Goal: Information Seeking & Learning: Learn about a topic

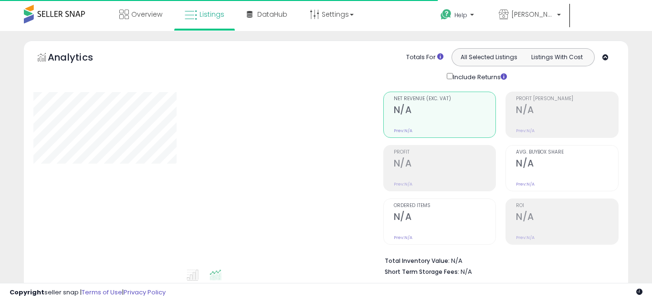
type input "**********"
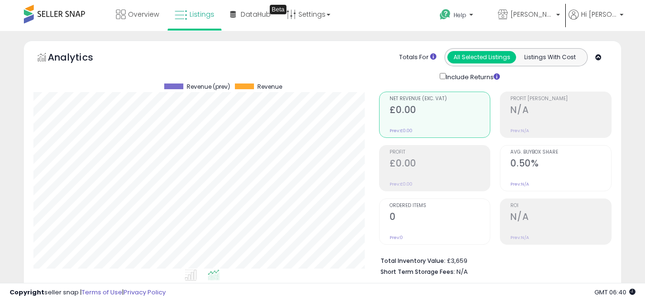
scroll to position [196, 346]
click at [554, 13] on p "[PERSON_NAME] Retail" at bounding box center [529, 16] width 62 height 12
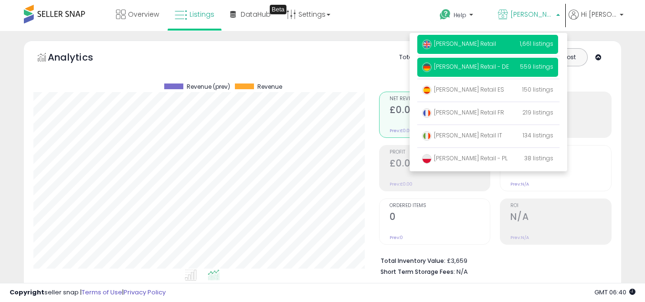
click at [495, 69] on p "Forde Retail - DE 559 listings" at bounding box center [487, 67] width 141 height 19
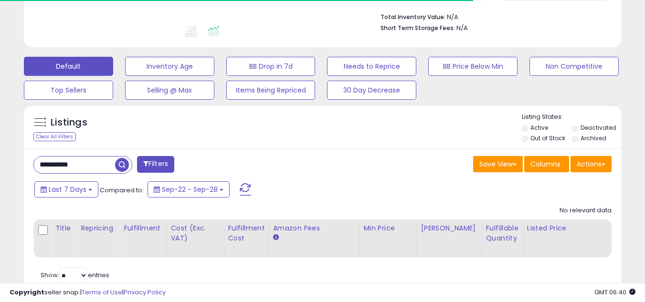
scroll to position [280, 0]
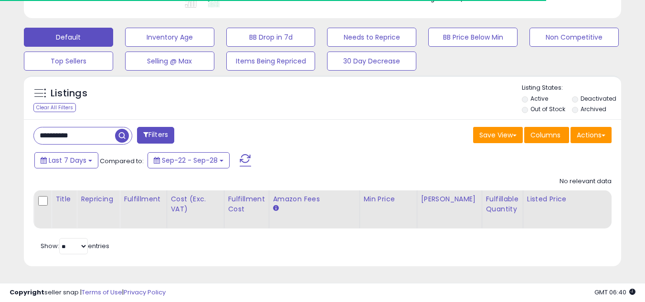
click at [69, 131] on input "**********" at bounding box center [74, 136] width 81 height 17
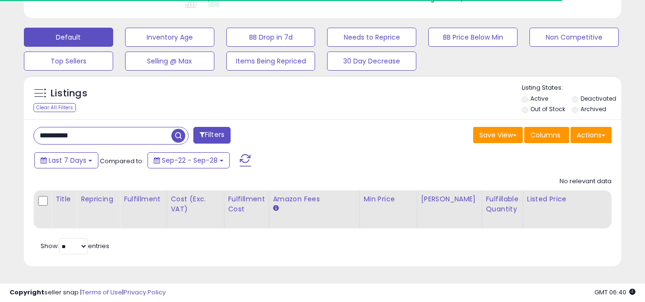
click at [69, 131] on input "**********" at bounding box center [103, 136] width 138 height 17
paste input "text"
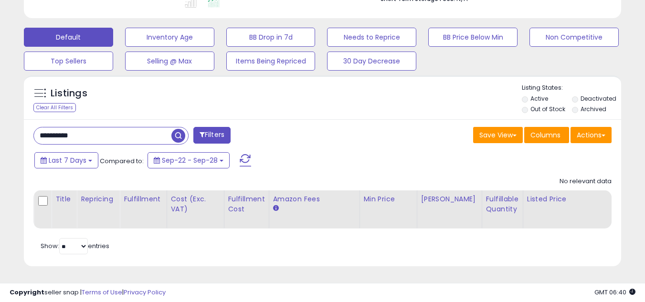
scroll to position [196, 346]
click at [172, 130] on span "button" at bounding box center [178, 136] width 14 height 14
click at [580, 95] on li "Deactivated" at bounding box center [596, 100] width 49 height 11
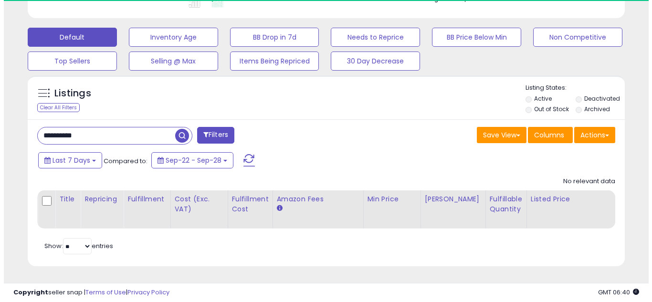
scroll to position [196, 346]
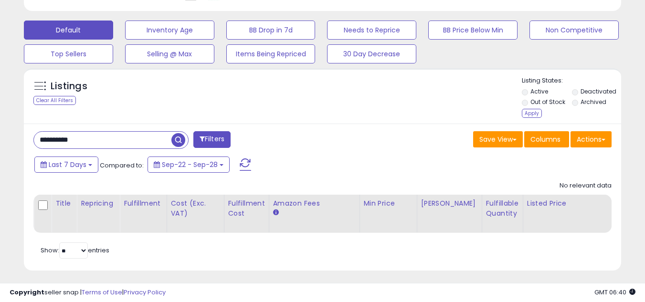
click at [579, 94] on li "Deactivated" at bounding box center [596, 92] width 49 height 11
click at [535, 116] on div "Apply" at bounding box center [532, 113] width 20 height 9
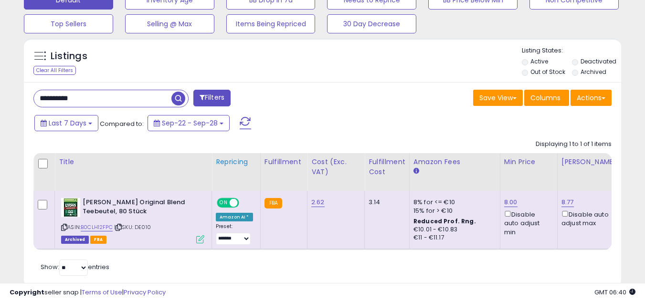
scroll to position [339, 0]
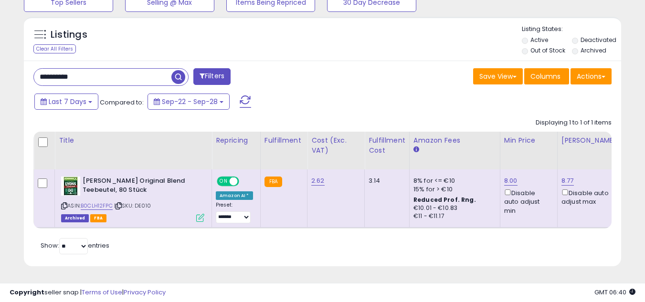
click at [128, 69] on input "**********" at bounding box center [103, 77] width 138 height 17
click at [171, 70] on span "button" at bounding box center [178, 77] width 14 height 14
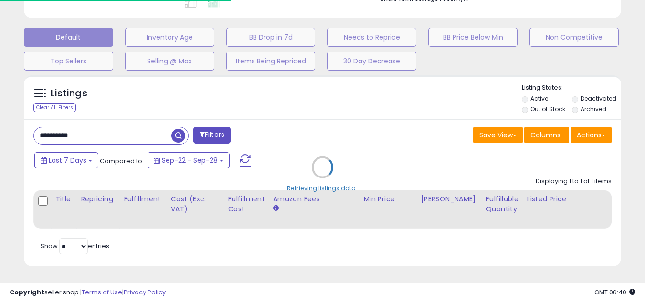
scroll to position [477423, 477273]
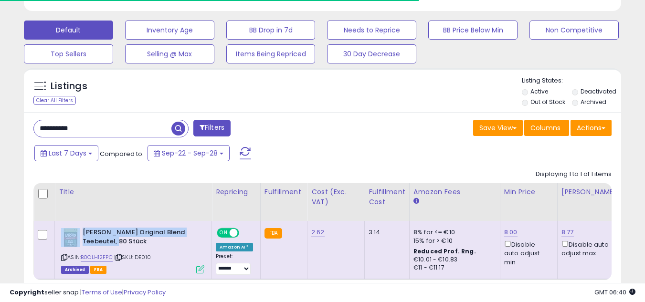
drag, startPoint x: 103, startPoint y: 242, endPoint x: 80, endPoint y: 234, distance: 24.3
click at [80, 234] on div "Lyons Original Blend Teebeutel, 80 Stück" at bounding box center [132, 238] width 143 height 20
copy div "Lyons Original Blend Teebeutel, 80 Stück"
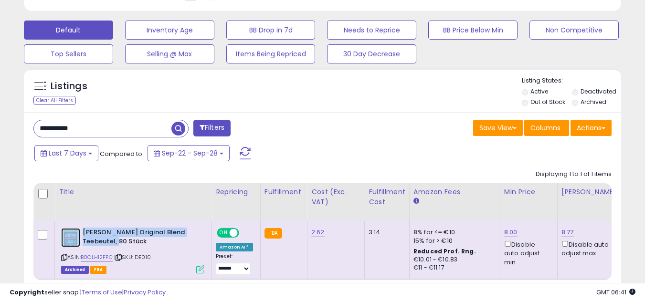
click at [66, 233] on img at bounding box center [70, 237] width 19 height 19
click at [114, 129] on input "**********" at bounding box center [103, 128] width 138 height 17
paste input "text"
click at [178, 127] on span "button" at bounding box center [178, 129] width 14 height 14
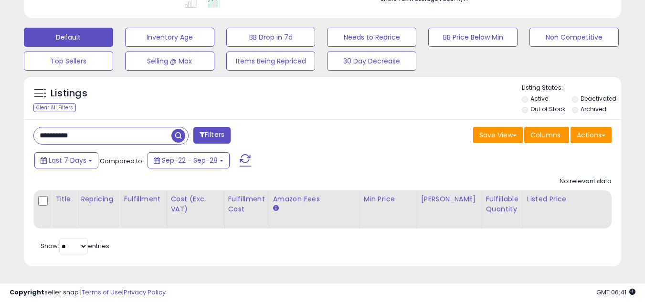
click at [202, 127] on button "Filters" at bounding box center [211, 135] width 37 height 17
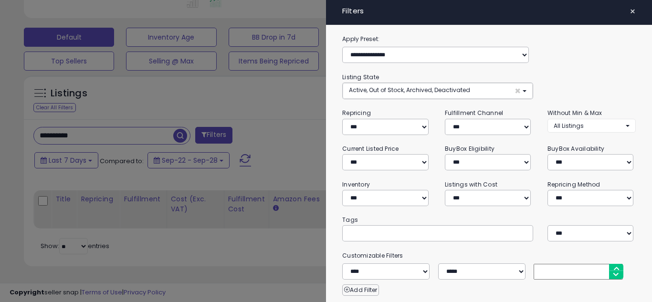
click at [630, 15] on span "×" at bounding box center [633, 11] width 6 height 13
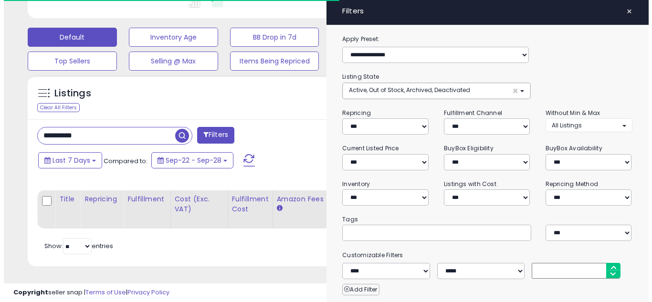
scroll to position [477423, 477273]
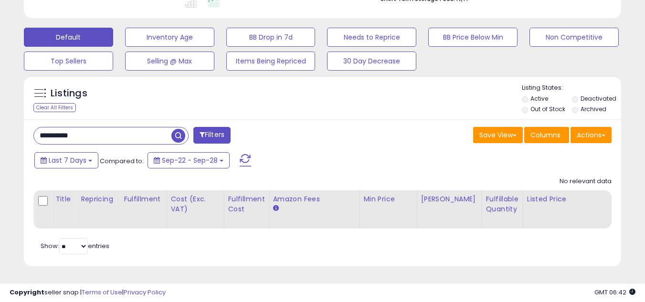
click at [208, 127] on button "Filters" at bounding box center [211, 135] width 37 height 17
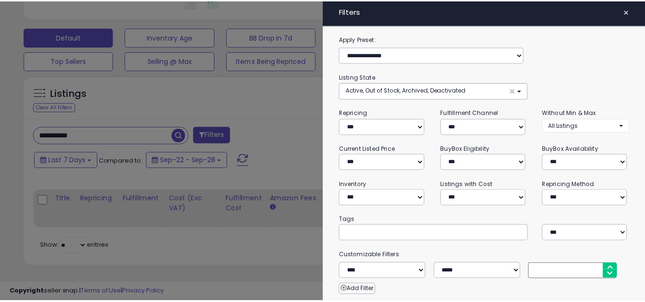
scroll to position [196, 350]
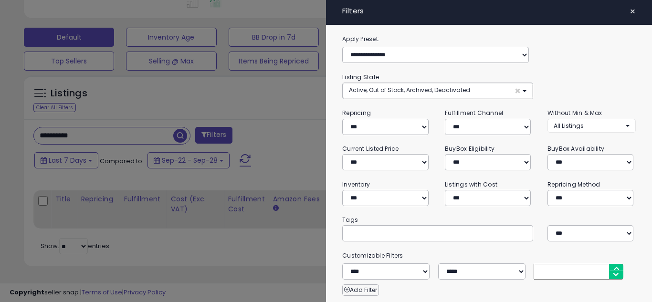
click at [90, 133] on div at bounding box center [326, 151] width 652 height 302
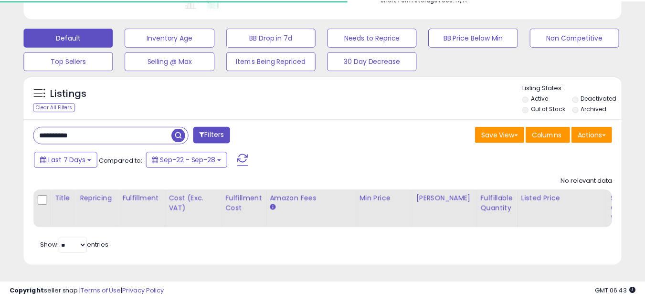
scroll to position [196, 346]
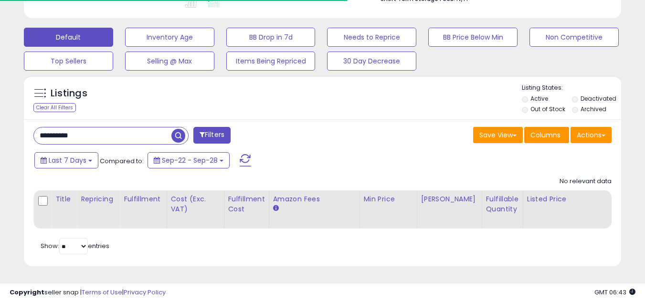
click at [88, 128] on input "**********" at bounding box center [103, 136] width 138 height 17
paste input "text"
type input "**********"
click at [205, 131] on button "Filters" at bounding box center [211, 135] width 37 height 17
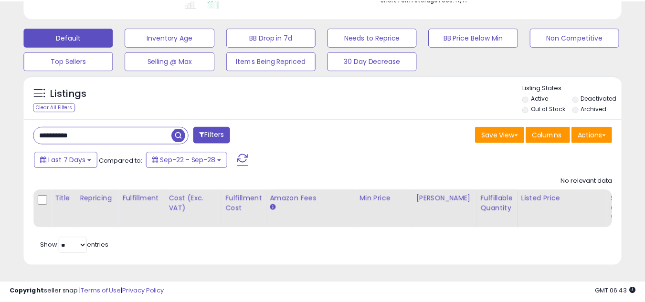
scroll to position [196, 350]
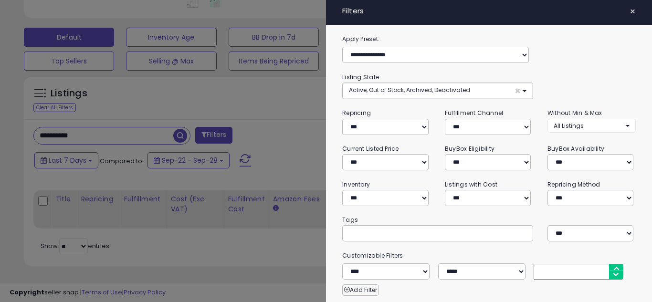
drag, startPoint x: 622, startPoint y: 10, endPoint x: 333, endPoint y: 100, distance: 302.7
click at [626, 10] on button "×" at bounding box center [633, 11] width 14 height 13
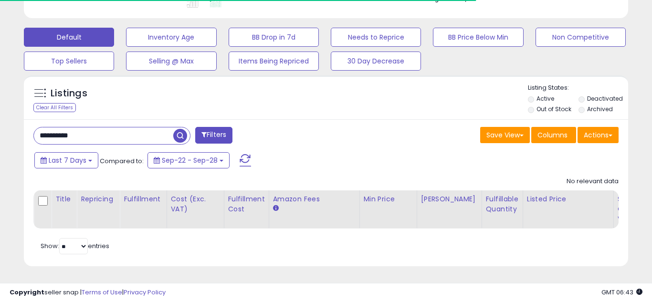
scroll to position [477423, 477273]
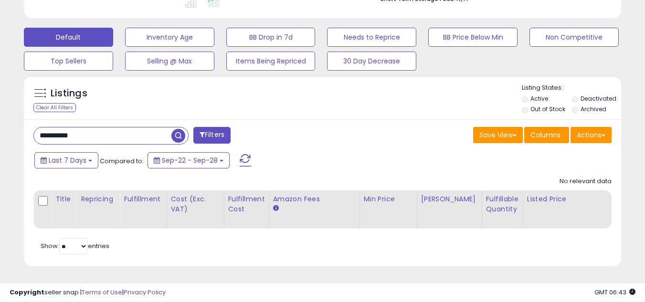
click at [556, 105] on label "Out of Stock" at bounding box center [548, 109] width 35 height 8
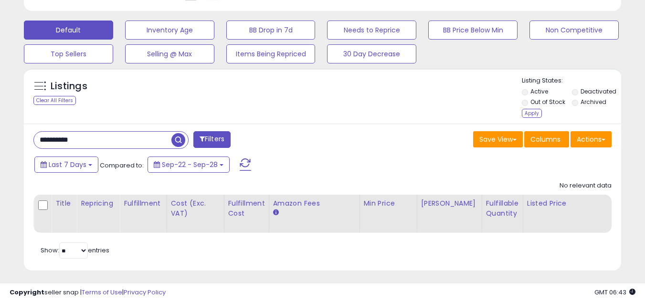
click at [533, 104] on label "Out of Stock" at bounding box center [548, 102] width 35 height 8
click at [531, 108] on li "Out of Stock" at bounding box center [546, 103] width 49 height 11
click at [526, 112] on div "Apply" at bounding box center [532, 113] width 20 height 9
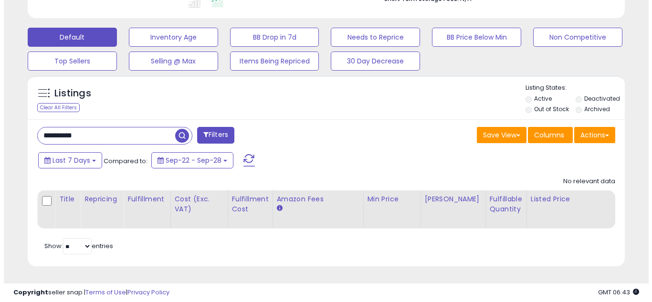
scroll to position [196, 346]
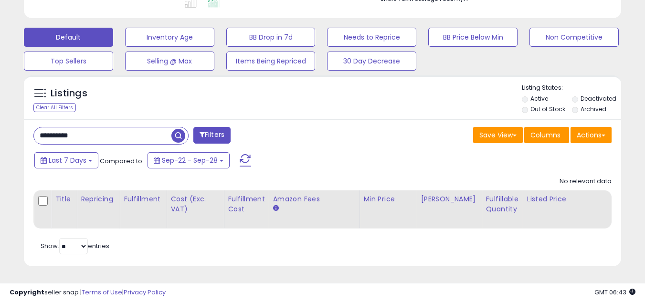
click at [173, 129] on span "button" at bounding box center [178, 136] width 14 height 14
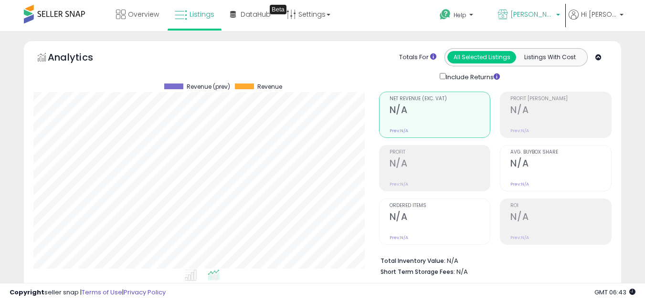
click at [560, 16] on b at bounding box center [558, 17] width 4 height 7
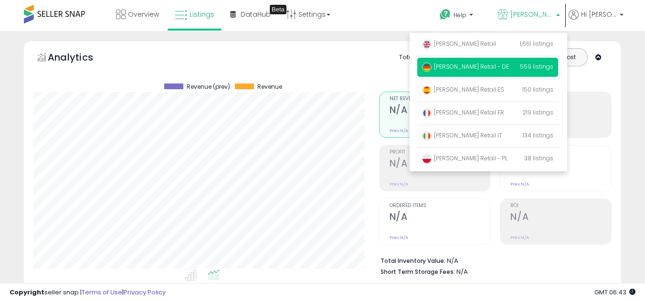
click at [480, 71] on p "Forde Retail - DE 559 listings" at bounding box center [487, 67] width 141 height 19
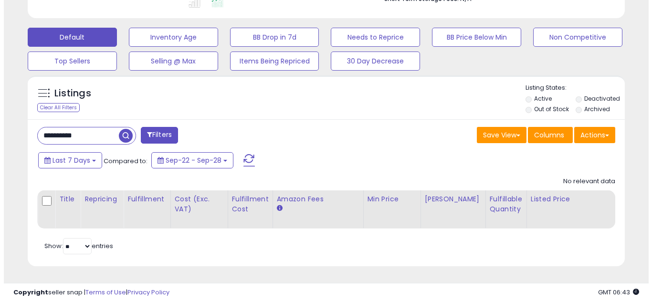
scroll to position [196, 346]
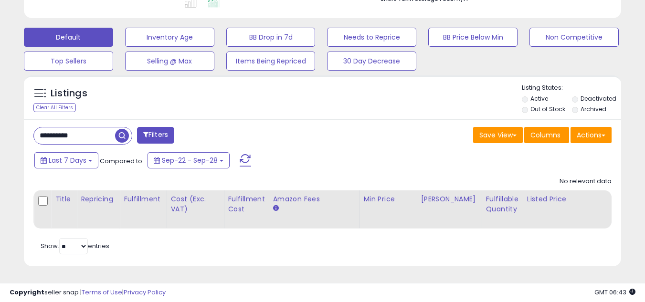
click at [117, 129] on span "button" at bounding box center [122, 136] width 14 height 14
click at [346, 133] on div "Save View Save As New View Update Current View Columns Actions Import Export Vi…" at bounding box center [471, 136] width 297 height 19
click at [105, 128] on input "**********" at bounding box center [74, 136] width 81 height 17
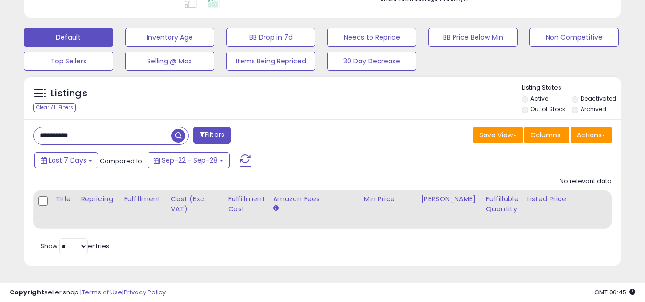
click at [105, 128] on input "**********" at bounding box center [103, 136] width 138 height 17
paste input "text"
type input "**********"
click at [178, 129] on span "button" at bounding box center [178, 136] width 14 height 14
click at [381, 127] on div "Save View Save As New View Update Current View Columns Actions Import Export Vi…" at bounding box center [471, 136] width 297 height 19
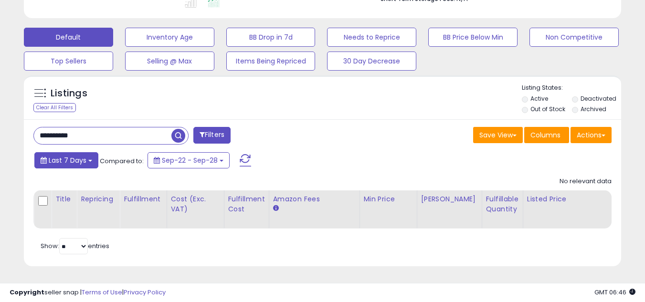
click at [87, 152] on button "Last 7 Days" at bounding box center [66, 160] width 64 height 16
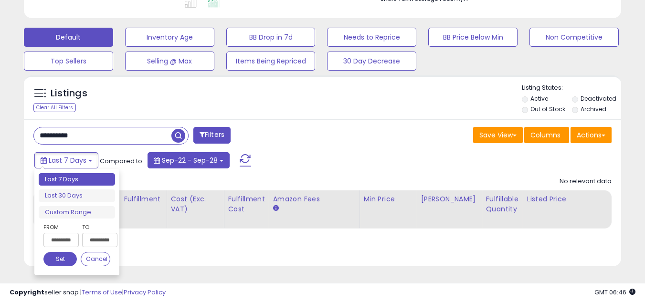
click at [223, 152] on button "Sep-22 - Sep-28" at bounding box center [189, 160] width 82 height 16
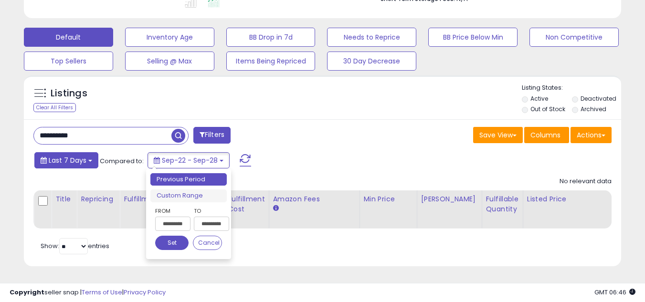
click at [88, 152] on button "Last 7 Days" at bounding box center [66, 160] width 64 height 16
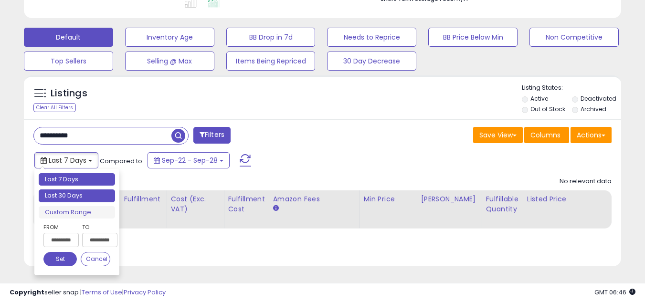
type input "**********"
click at [89, 190] on li "Last 30 Days" at bounding box center [77, 196] width 76 height 13
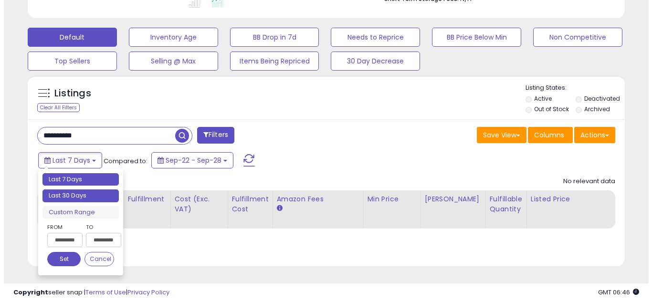
scroll to position [277, 0]
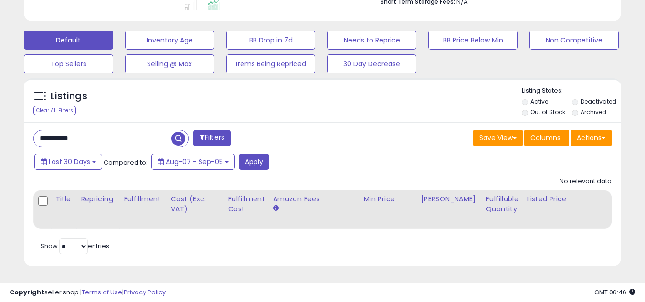
click at [203, 130] on button "Filters" at bounding box center [211, 138] width 37 height 17
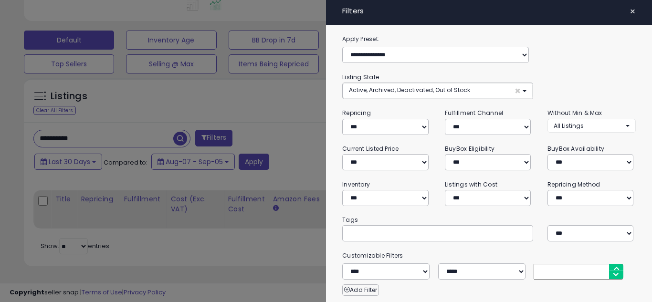
click at [630, 6] on span "×" at bounding box center [633, 11] width 6 height 13
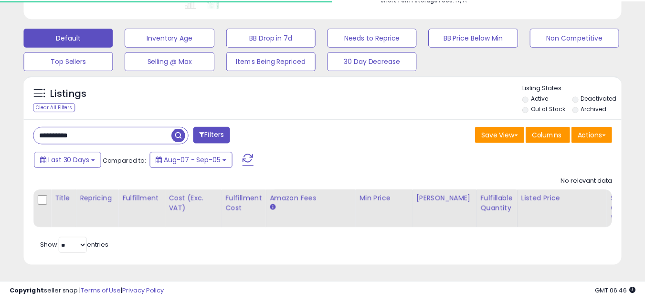
scroll to position [196, 346]
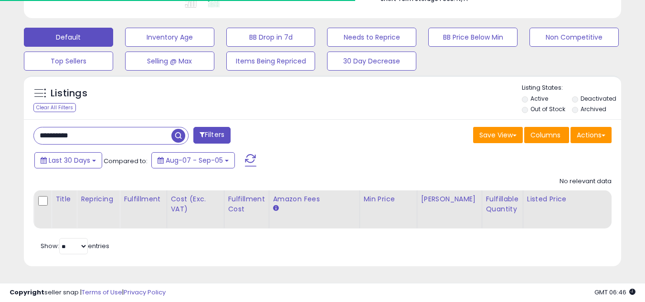
click at [180, 130] on span "button" at bounding box center [178, 136] width 14 height 14
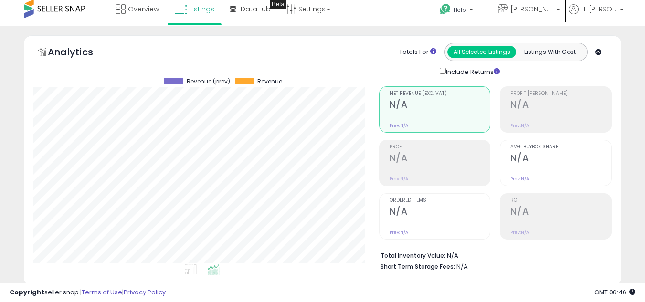
scroll to position [0, 0]
